Goal: Transaction & Acquisition: Purchase product/service

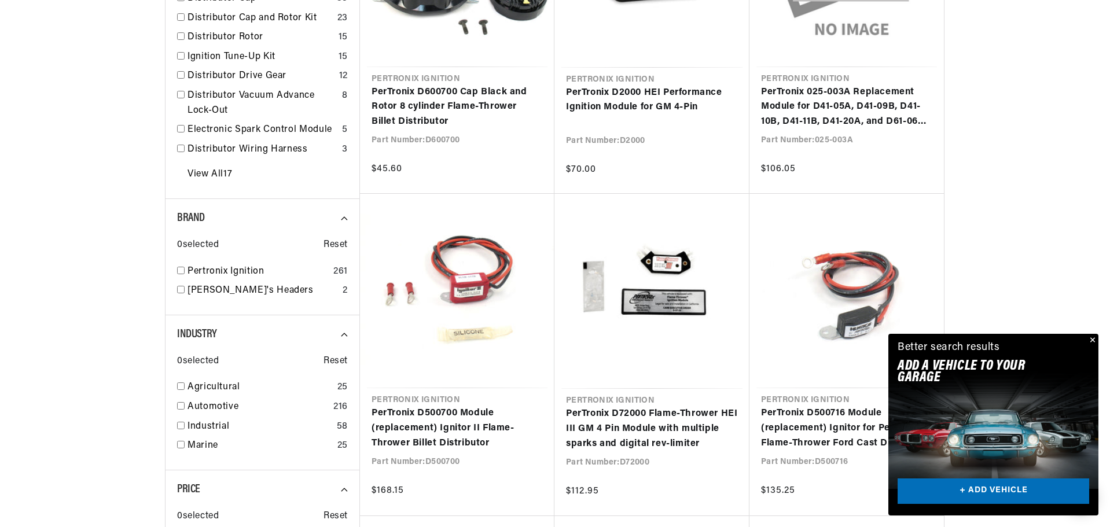
click at [1092, 337] on button "Close" at bounding box center [1091, 341] width 14 height 14
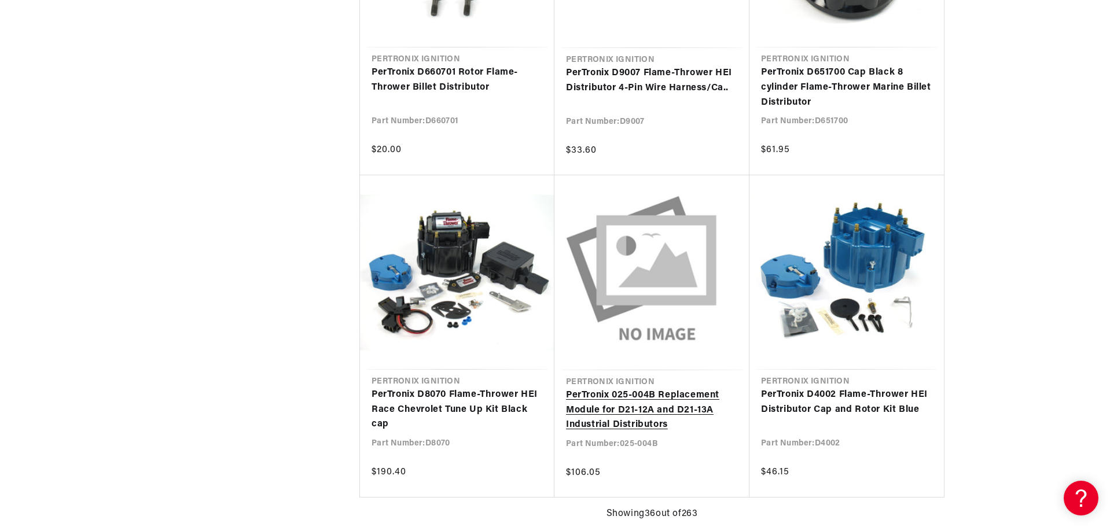
scroll to position [0, 351]
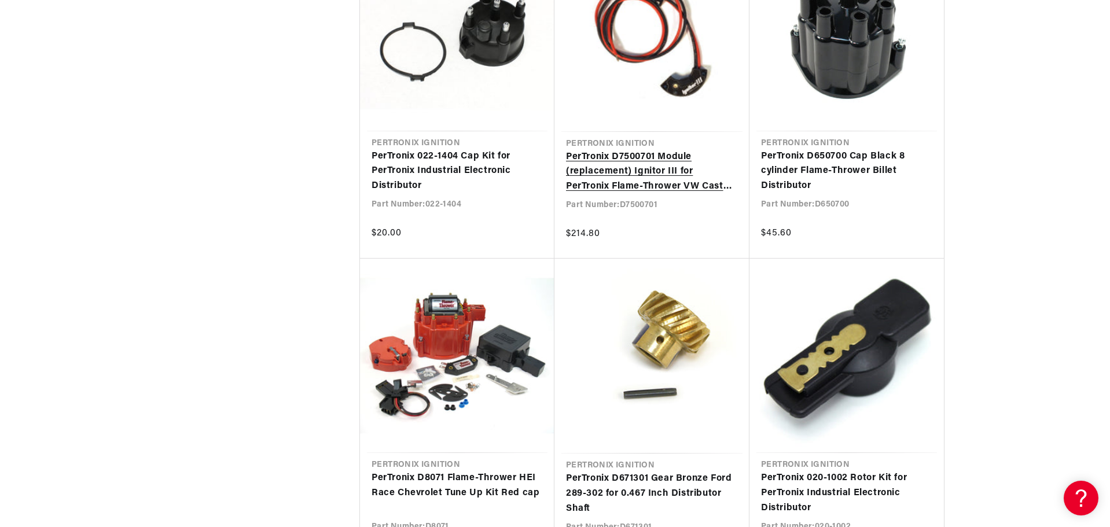
scroll to position [4976, 0]
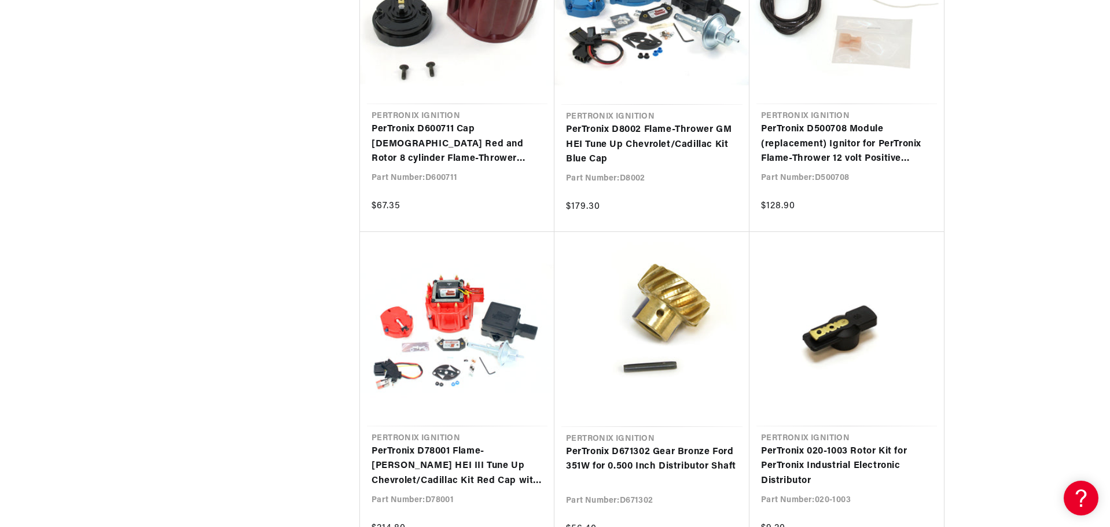
scroll to position [0, 351]
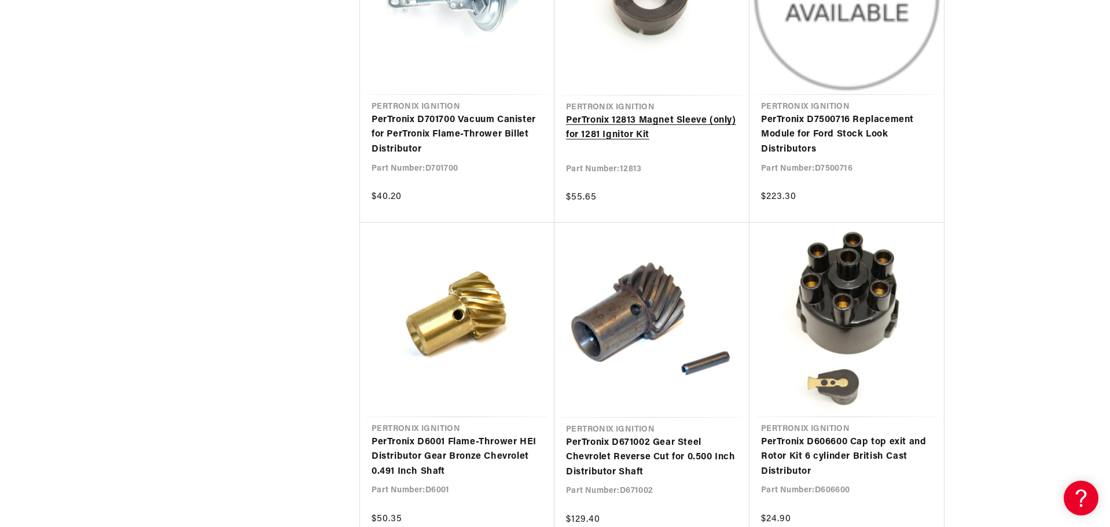
scroll to position [0, 351]
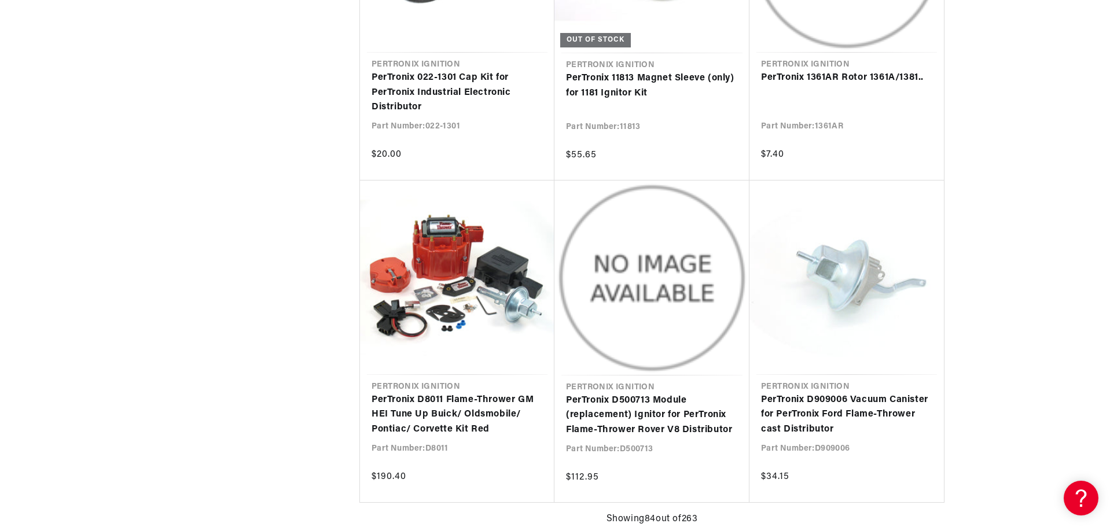
scroll to position [0, 351]
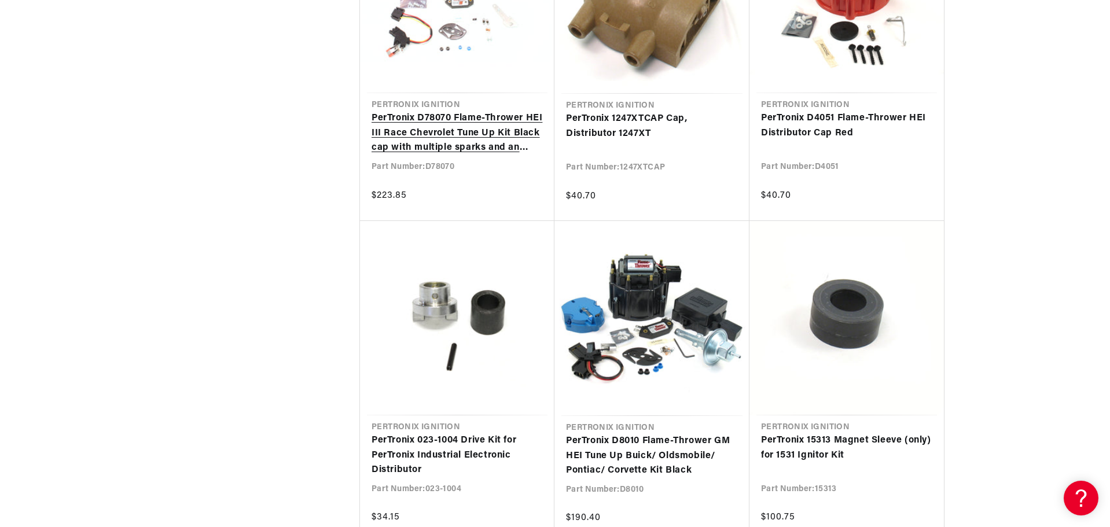
scroll to position [0, 351]
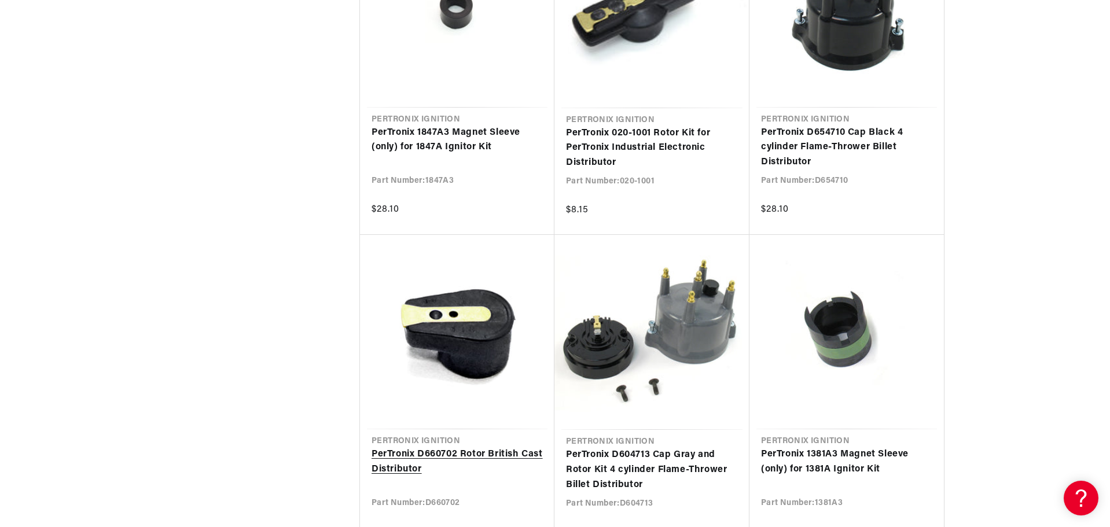
scroll to position [10821, 0]
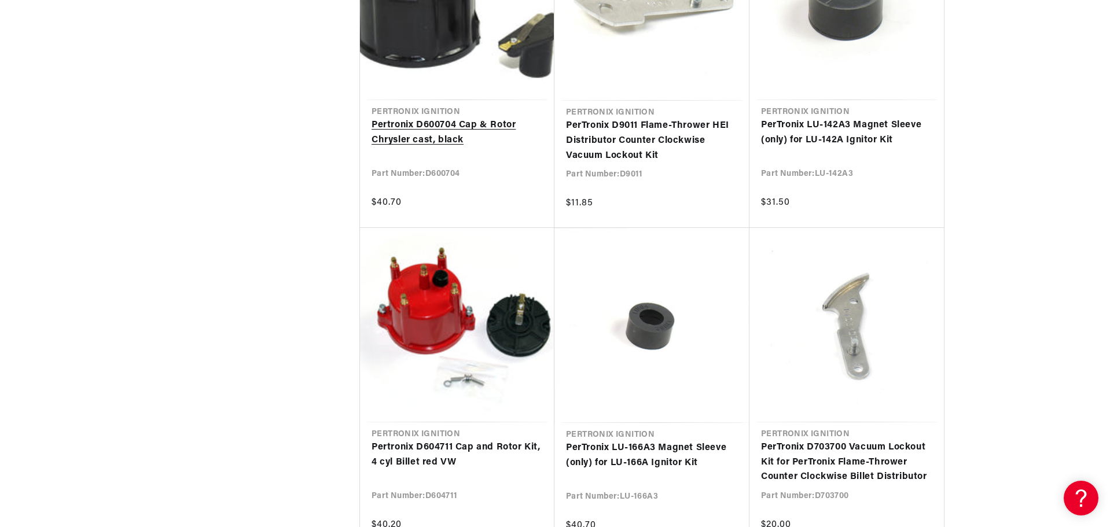
scroll to position [12730, 0]
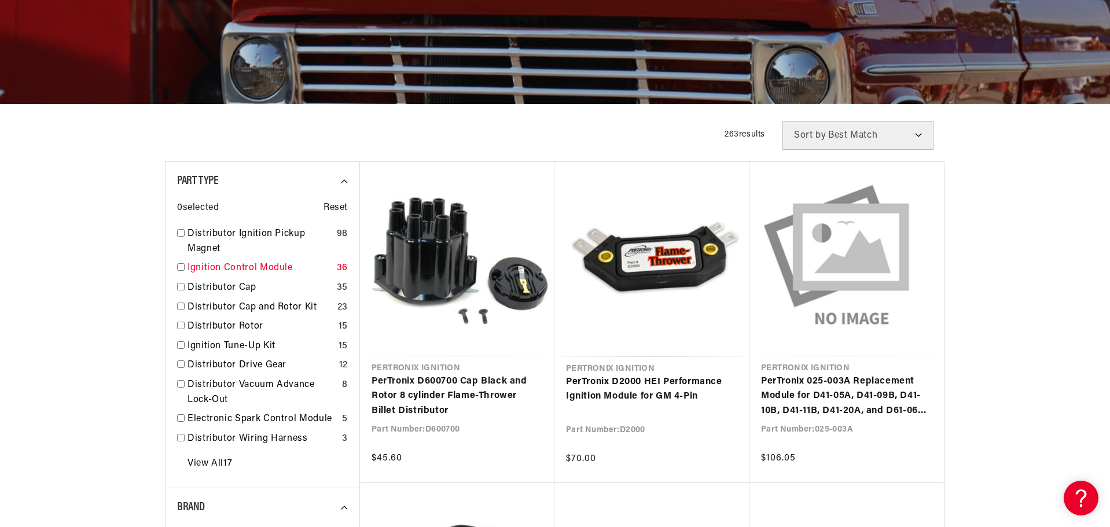
scroll to position [0, 351]
click at [247, 263] on link "Ignition Control Module" at bounding box center [259, 268] width 145 height 15
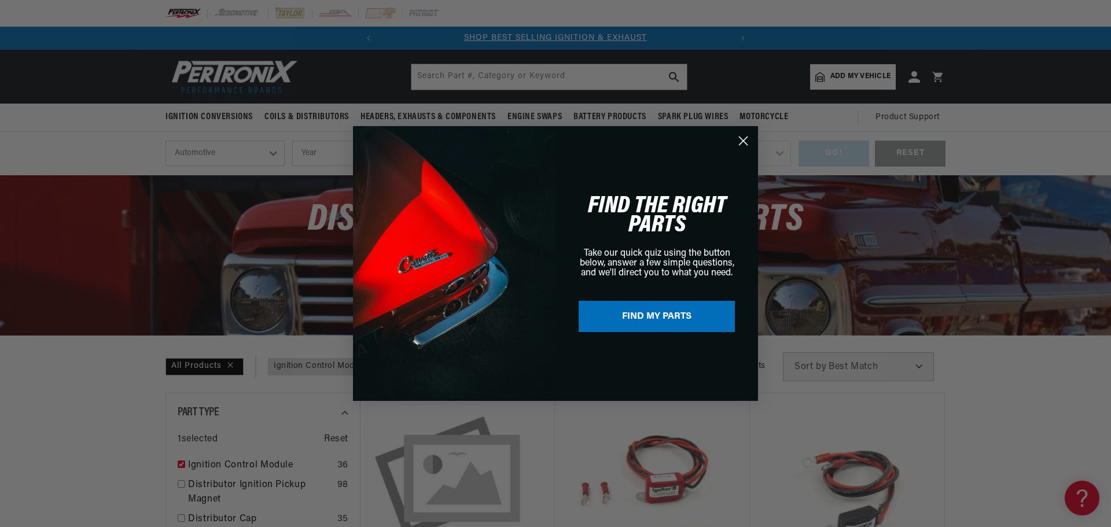
click at [739, 141] on circle "Close dialog" at bounding box center [743, 140] width 19 height 19
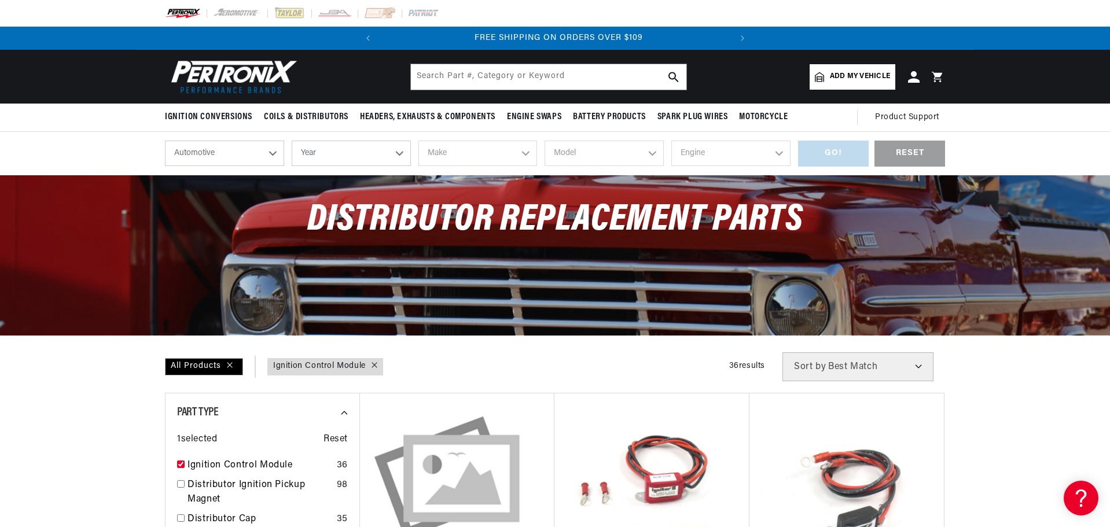
scroll to position [0, 351]
click at [272, 152] on select "Automotive Agricultural Industrial Marine Motorcycle" at bounding box center [224, 153] width 119 height 25
click at [165, 141] on select "Automotive Agricultural Industrial Marine Motorcycle" at bounding box center [224, 153] width 119 height 25
click at [399, 153] on select "Year 2026 2025 2024 2023 2022 2021 2020 2019 2018 2017 2016 2015 2014 2013 2012…" at bounding box center [351, 153] width 119 height 25
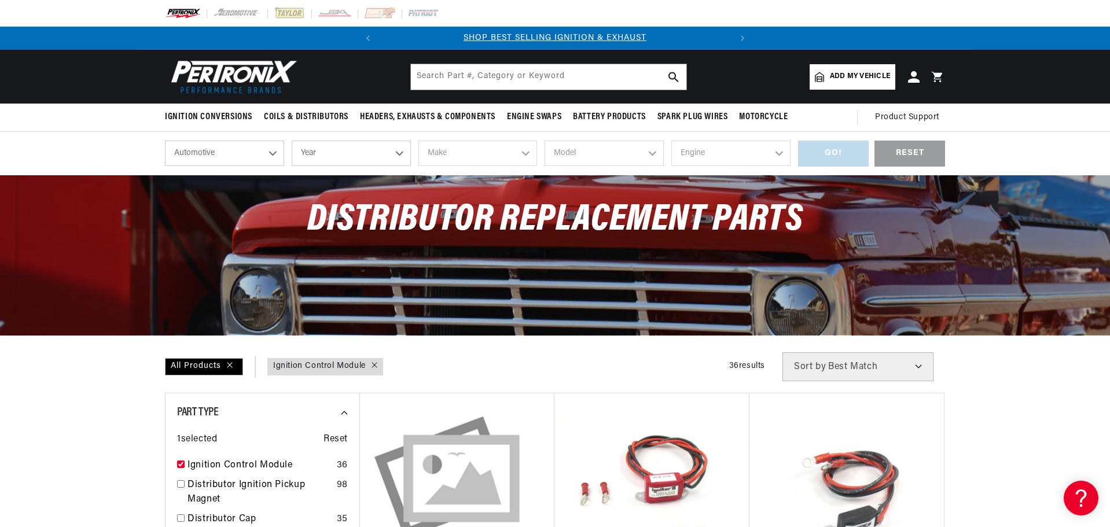
click at [399, 153] on select "Year 2026 2025 2024 2023 2022 2021 2020 2019 2018 2017 2016 2015 2014 2013 2012…" at bounding box center [351, 153] width 119 height 25
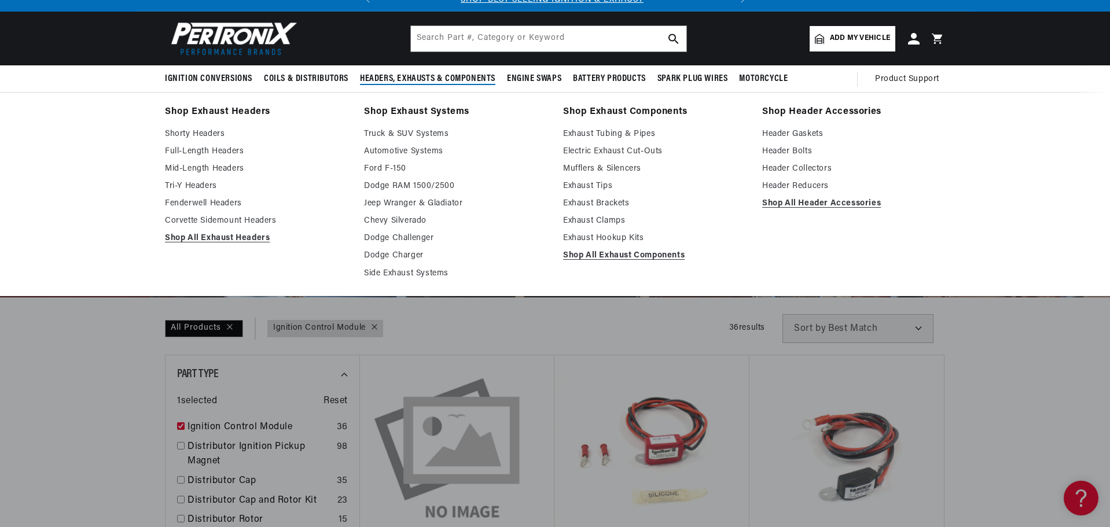
scroll to position [121, 0]
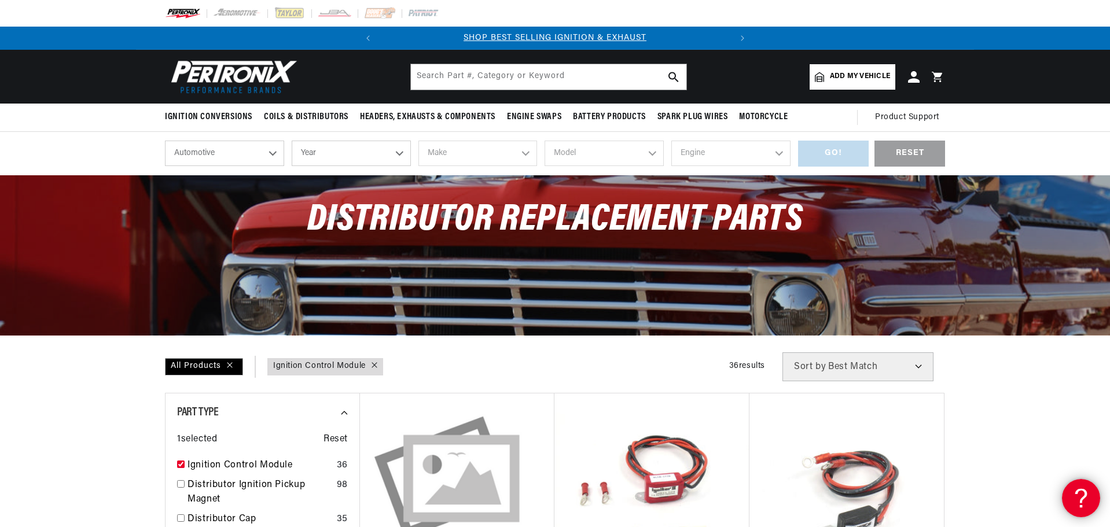
click at [1084, 503] on icon at bounding box center [1078, 496] width 17 height 87
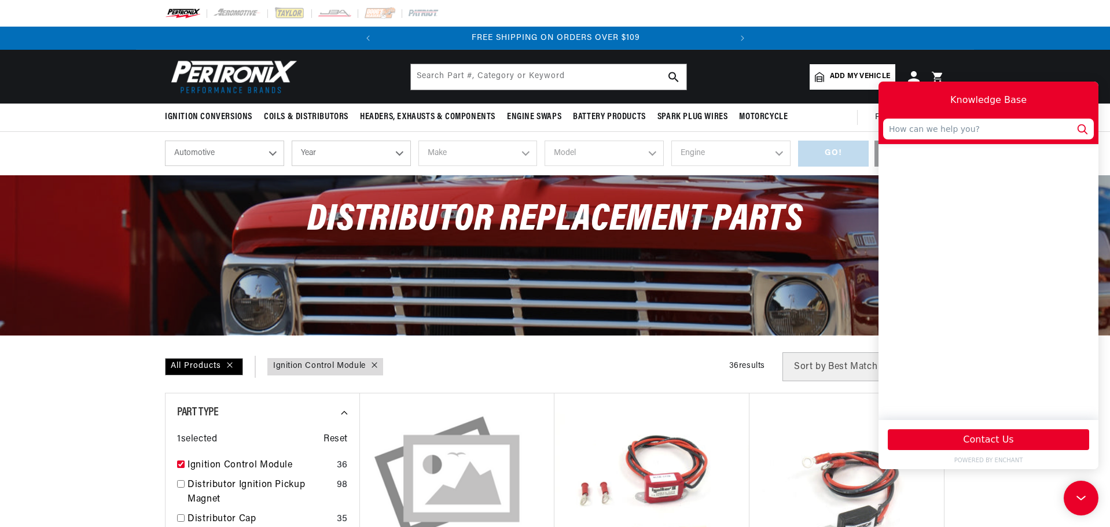
click at [1109, 491] on html "Skip to content Your cart Your cart is empty Get the right parts the first time…" at bounding box center [555, 263] width 1110 height 527
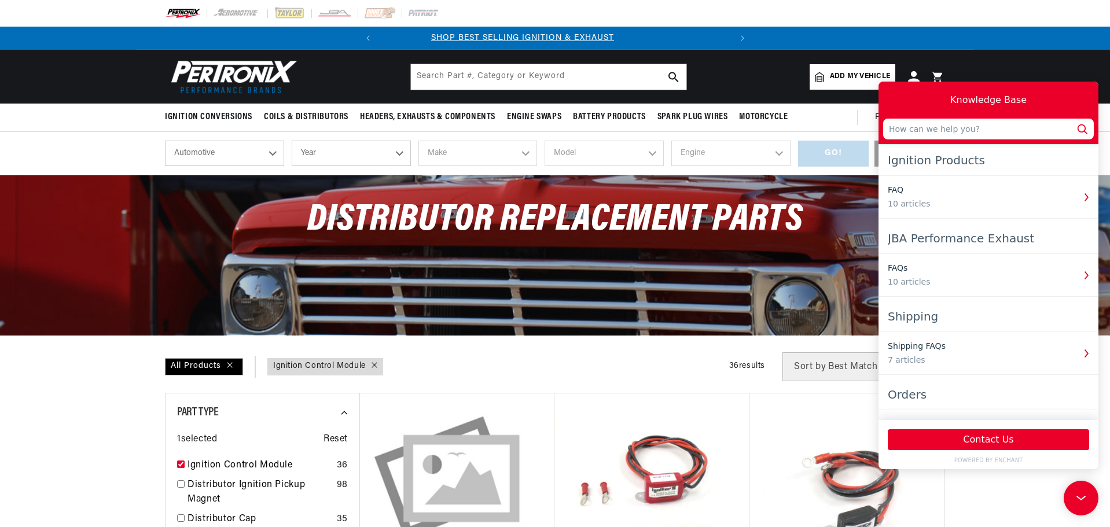
scroll to position [0, 3]
click at [1078, 494] on icon at bounding box center [1080, 498] width 17 height 87
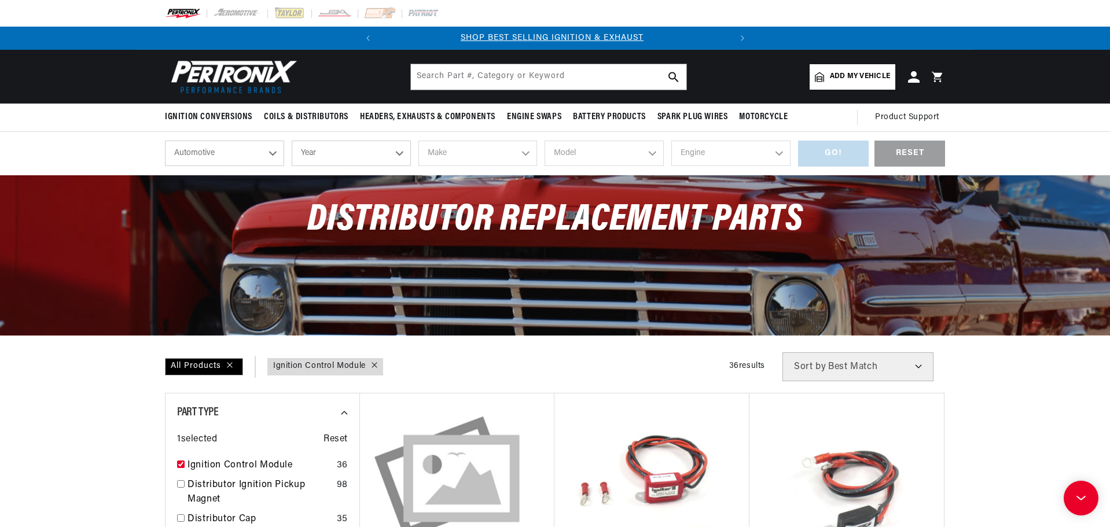
scroll to position [0, 0]
click at [273, 153] on select "Automotive Agricultural Industrial Marine Motorcycle" at bounding box center [224, 153] width 119 height 25
click at [165, 141] on select "Automotive Agricultural Industrial Marine Motorcycle" at bounding box center [224, 153] width 119 height 25
click at [399, 153] on select "Year 2026 2025 2024 2023 2022 2021 2020 2019 2018 2017 2016 2015 2014 2013 2012…" at bounding box center [351, 153] width 119 height 25
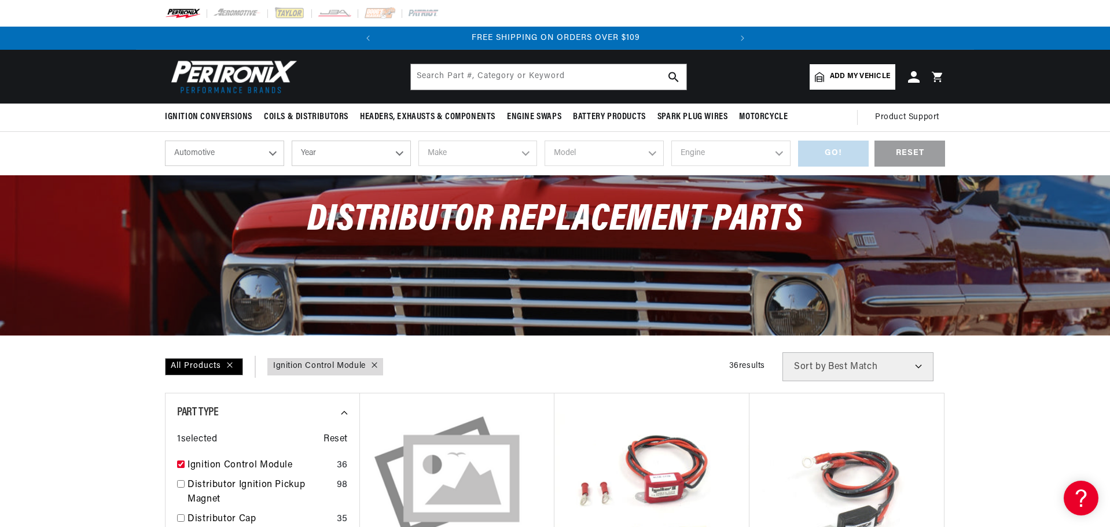
click at [311, 149] on select "Year 2026 2025 2024 2023 2022 2021 2020 2019 2018 2017 2016 2015 2014 2013 2012…" at bounding box center [351, 153] width 119 height 25
select select "1957"
click at [292, 141] on select "Year 2026 2025 2024 2023 2022 2021 2020 2019 2018 2017 2016 2015 2014 2013 2012…" at bounding box center [351, 153] width 119 height 25
select select "1957"
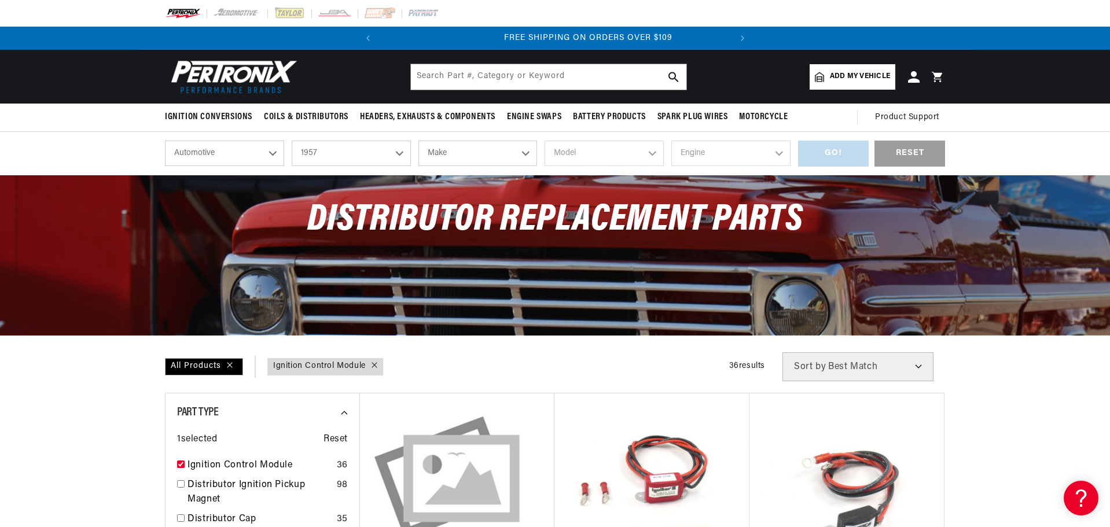
scroll to position [0, 351]
click at [440, 153] on select "Make Alfa Romeo Aston Martin Austin Healey Buick Cadillac Chevrolet Chrysler Do…" at bounding box center [477, 153] width 119 height 25
select select "Pontiac"
click at [418, 141] on select "Make Alfa Romeo Aston Martin Austin Healey Buick Cadillac Chevrolet Chrysler Do…" at bounding box center [477, 153] width 119 height 25
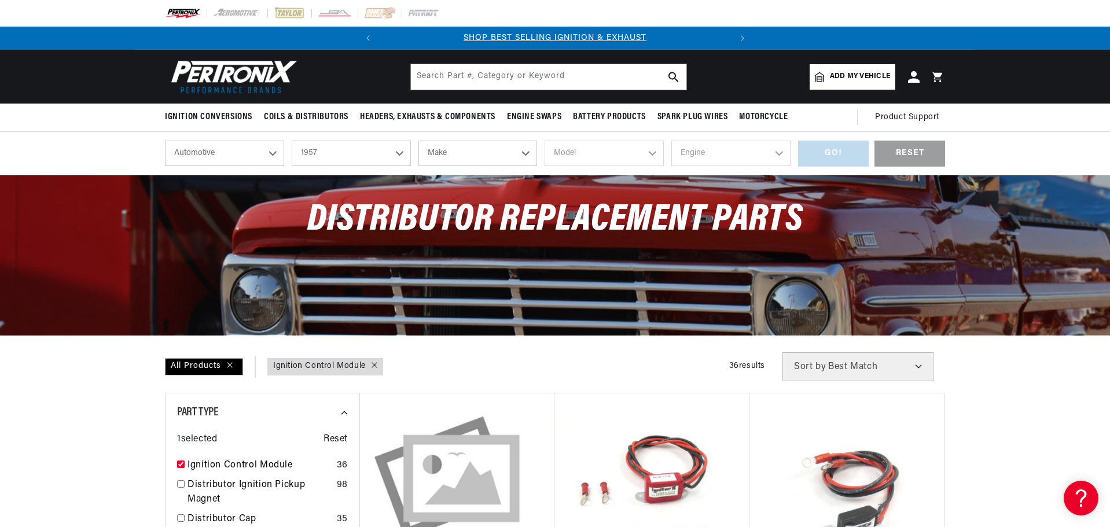
select select "Pontiac"
drag, startPoint x: 652, startPoint y: 154, endPoint x: 642, endPoint y: 160, distance: 10.9
click at [652, 154] on select "Model Bonneville Catalina Chieftain Laurentian Pathfinder Star Chief Super Chief" at bounding box center [604, 153] width 119 height 25
select select "Bonneville"
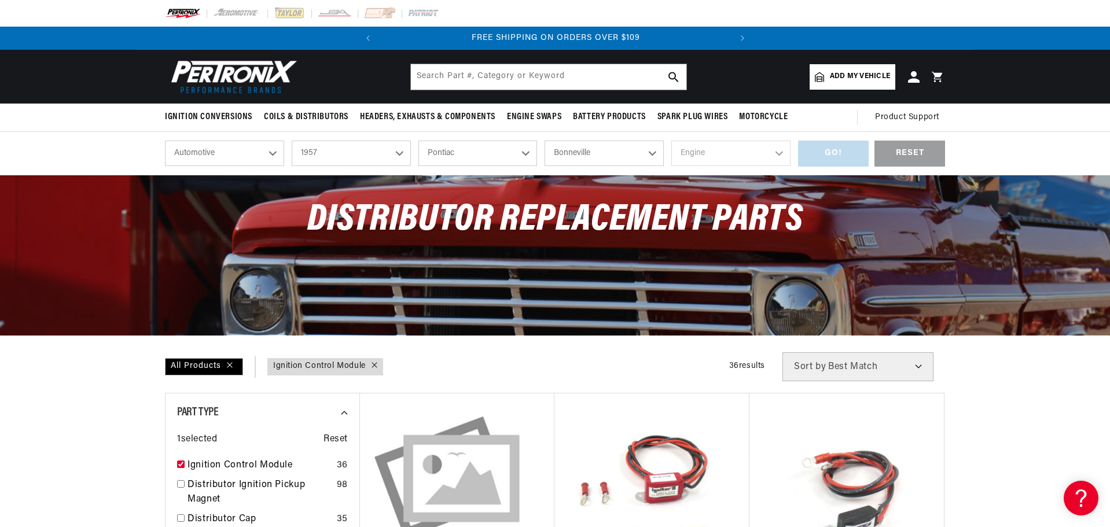
click at [545, 141] on select "Model Bonneville Catalina Chieftain Laurentian Pathfinder Star Chief Super Chief" at bounding box center [604, 153] width 119 height 25
select select "Bonneville"
click at [697, 149] on select "Engine 5.7L 6.1L 6.4L 6.6L 6.9L 7.0L 7.5L" at bounding box center [730, 153] width 119 height 25
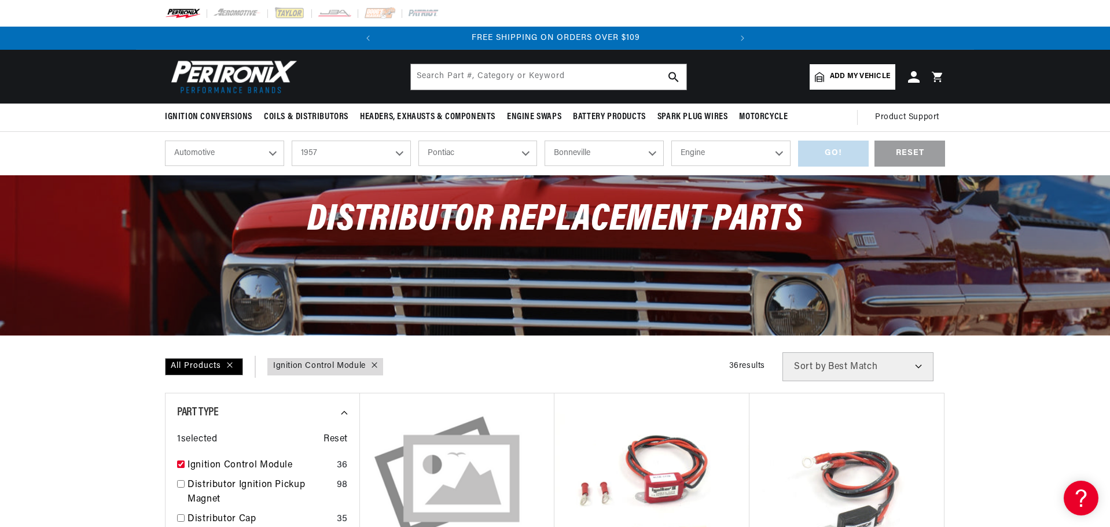
select select "5.7L"
click at [671, 141] on select "Engine 5.7L 6.1L 6.4L 6.6L 6.9L 7.0L 7.5L" at bounding box center [730, 153] width 119 height 25
select select "5.7L"
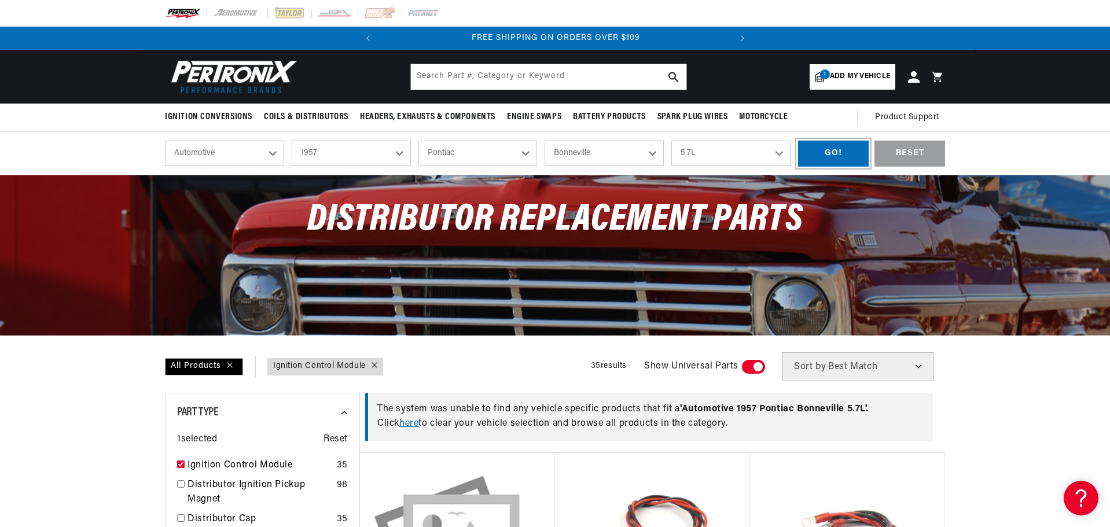
click at [841, 148] on div "GO!" at bounding box center [833, 154] width 71 height 26
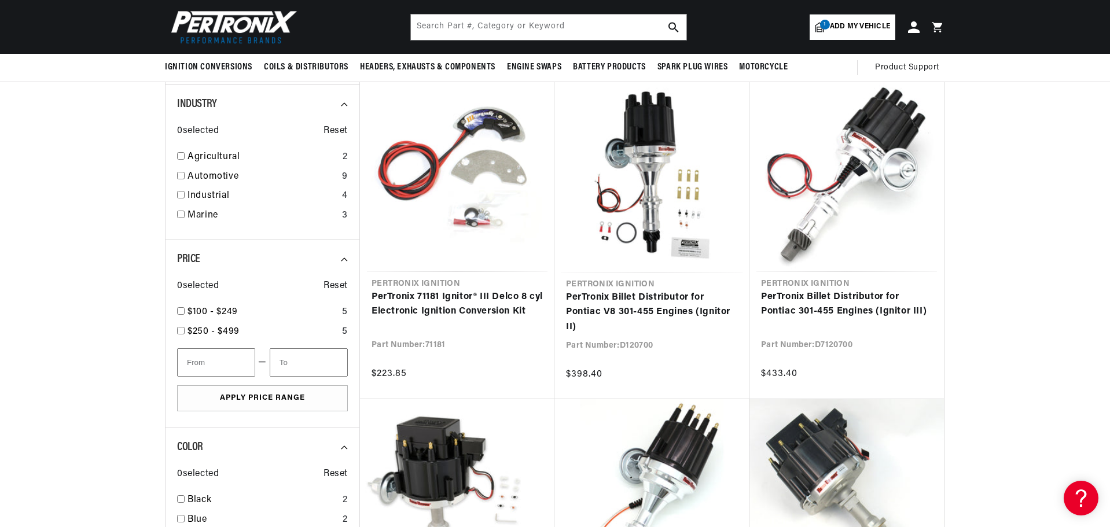
scroll to position [0, 351]
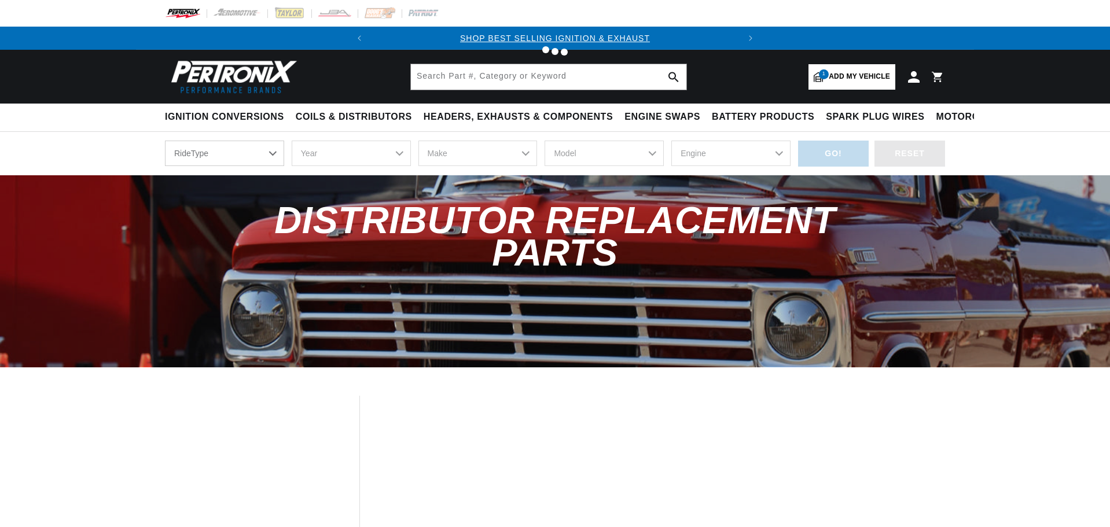
select select "1957"
select select "Pontiac"
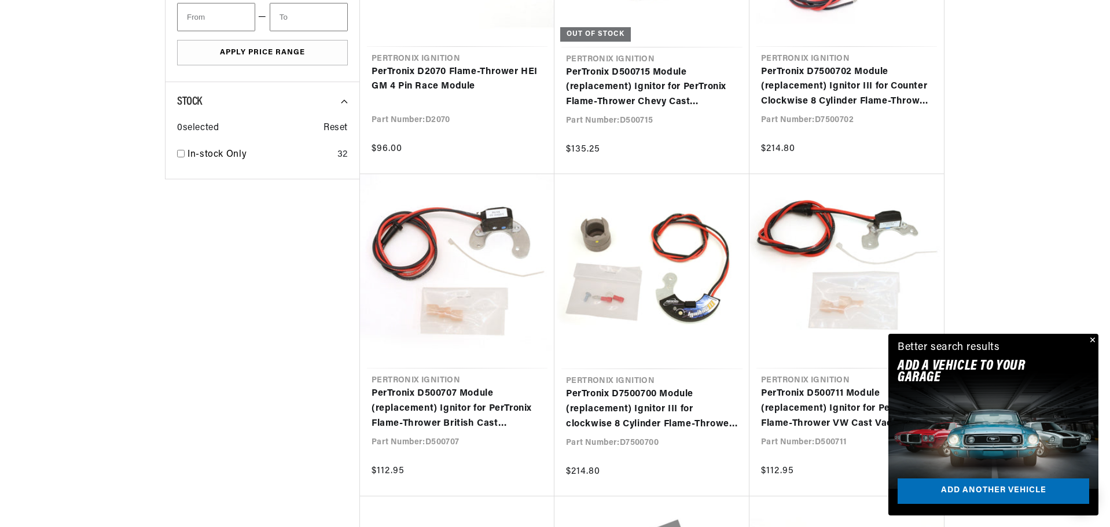
scroll to position [0, 351]
